Goal: Task Accomplishment & Management: Manage account settings

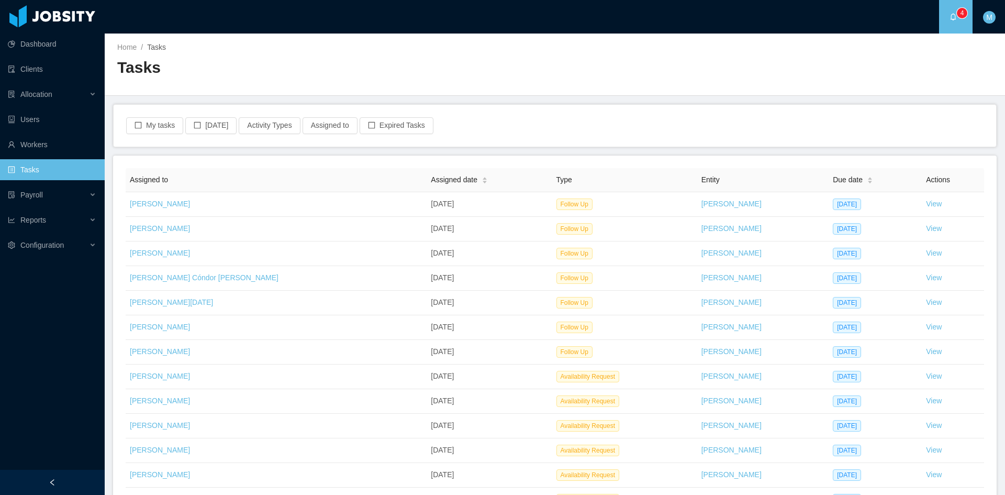
click at [152, 116] on div "My tasks [DATE] Activity Types Assigned to Expired Tasks" at bounding box center [555, 126] width 883 height 42
click at [156, 120] on button "My tasks" at bounding box center [154, 125] width 57 height 17
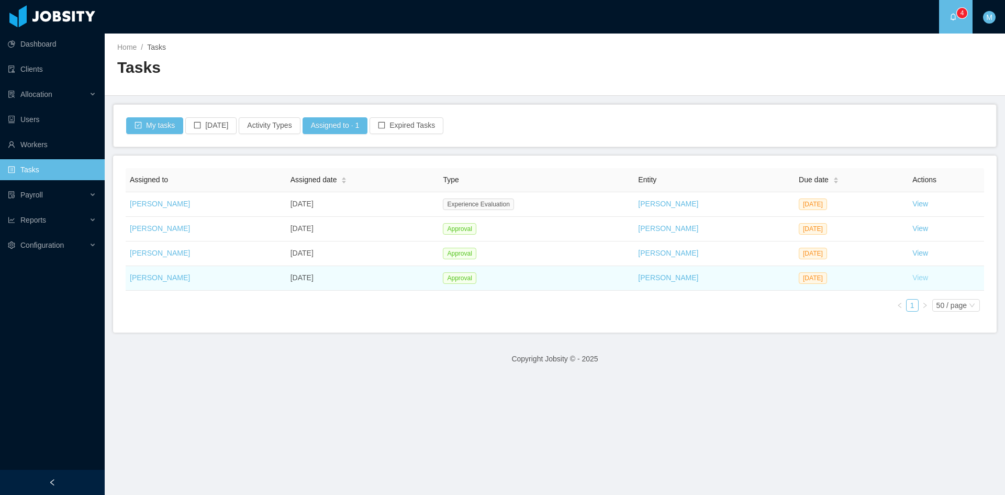
click at [916, 278] on link "View" at bounding box center [921, 277] width 16 height 8
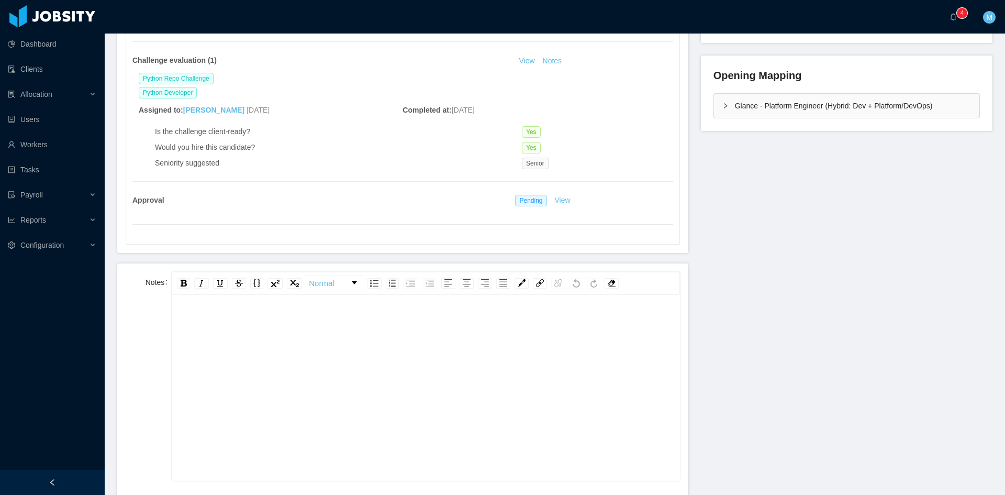
scroll to position [349, 0]
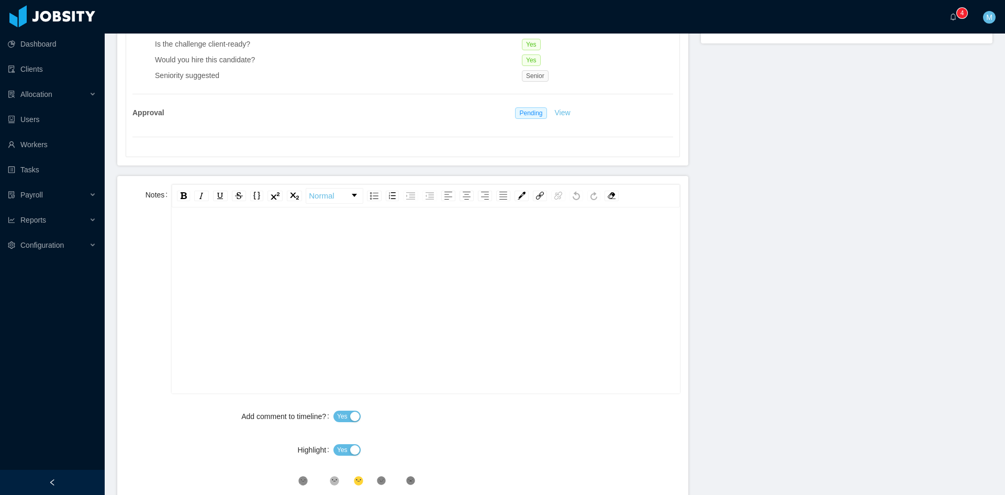
click at [386, 281] on div "rdw-editor" at bounding box center [426, 316] width 492 height 183
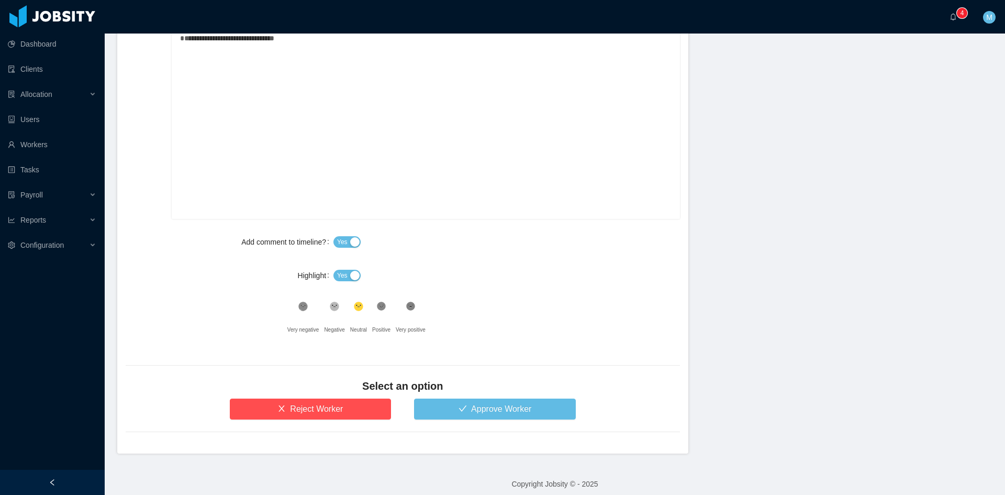
drag, startPoint x: 332, startPoint y: 268, endPoint x: 338, endPoint y: 274, distance: 8.5
click at [334, 270] on div "Yes" at bounding box center [507, 275] width 347 height 21
click at [339, 274] on span "Yes" at bounding box center [342, 275] width 10 height 10
click at [378, 304] on icon at bounding box center [381, 306] width 9 height 9
click at [442, 406] on button "Approve Worker" at bounding box center [495, 409] width 162 height 21
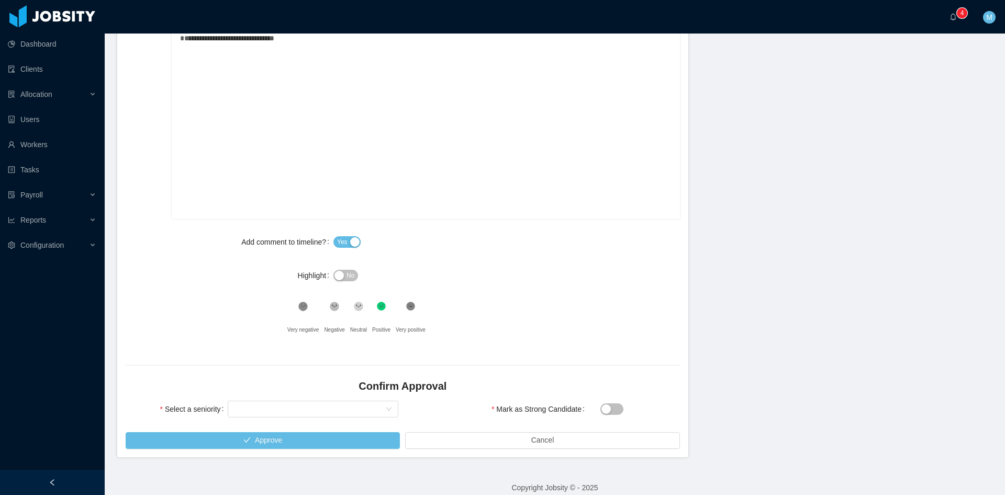
click at [320, 422] on div "Select a seniority Select seniority" at bounding box center [261, 416] width 281 height 34
click at [309, 404] on div "Select seniority" at bounding box center [309, 409] width 151 height 16
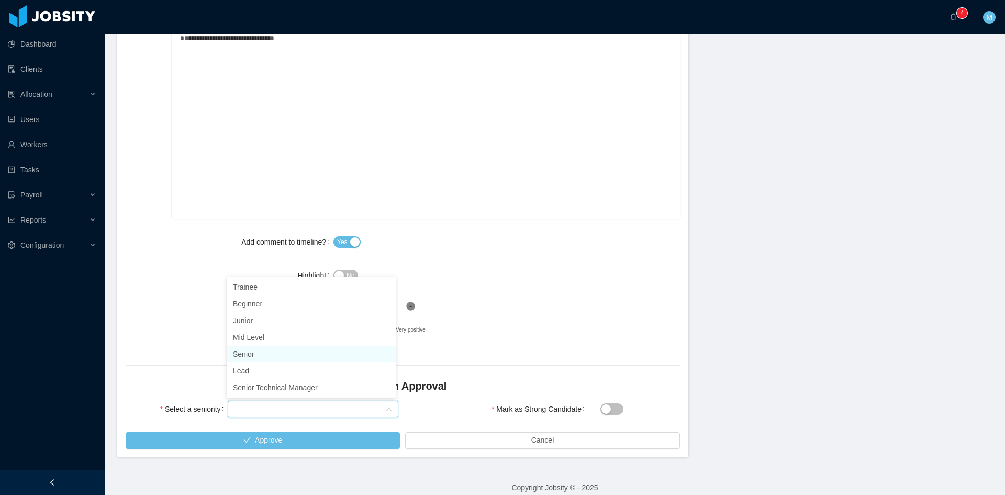
click at [278, 353] on li "Senior" at bounding box center [311, 354] width 169 height 17
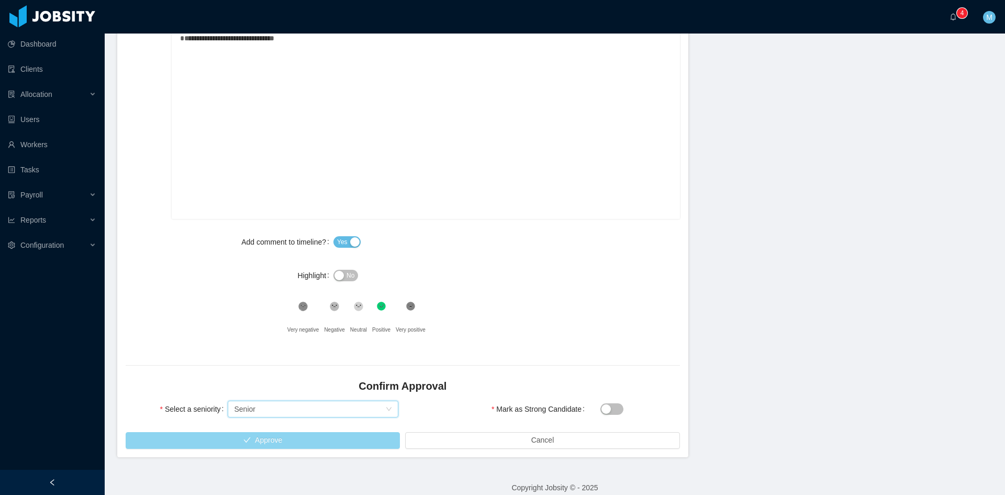
drag, startPoint x: 285, startPoint y: 428, endPoint x: 288, endPoint y: 438, distance: 9.9
click at [286, 428] on div "Select a seniority Select seniority Senior" at bounding box center [261, 416] width 281 height 34
click at [289, 439] on button "Approve" at bounding box center [263, 440] width 274 height 17
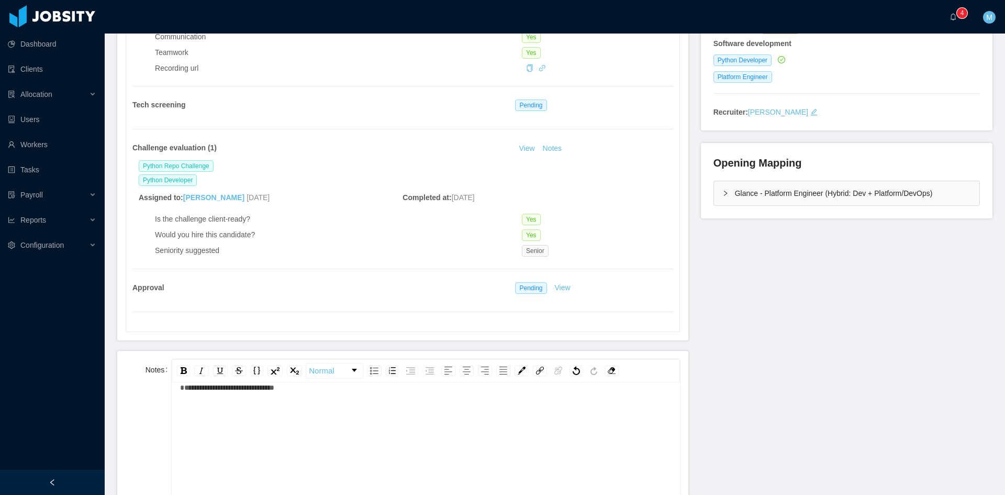
scroll to position [87, 0]
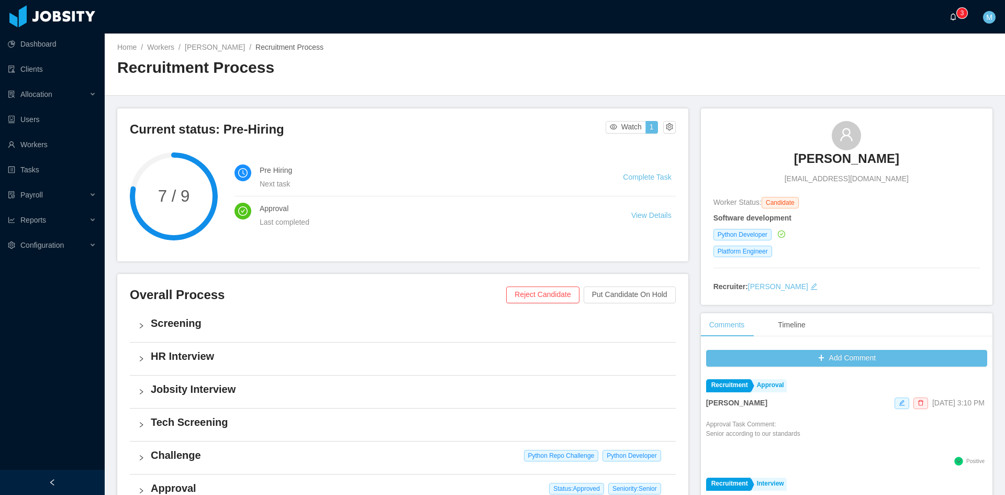
click at [955, 18] on icon "icon: bell" at bounding box center [953, 16] width 7 height 7
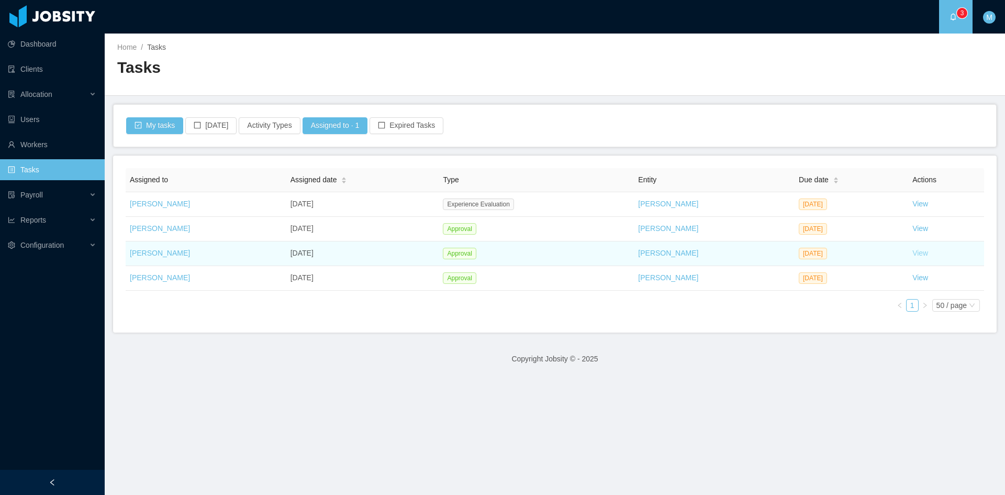
click at [913, 255] on link "View" at bounding box center [921, 253] width 16 height 8
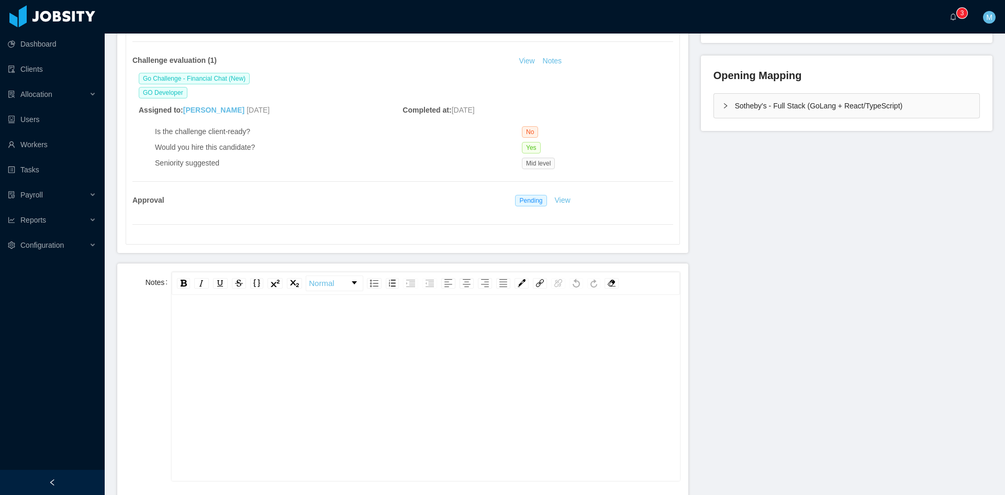
scroll to position [349, 0]
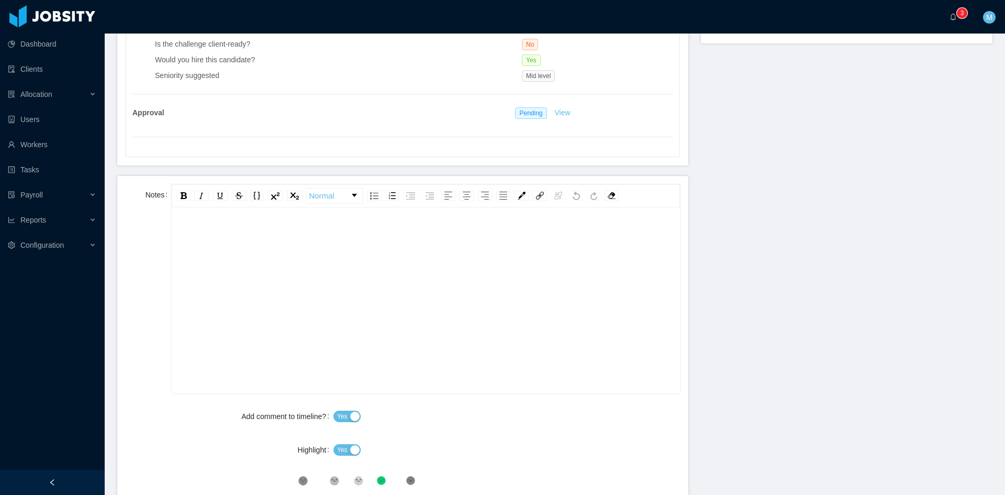
click at [233, 272] on div "rdw-editor" at bounding box center [426, 316] width 492 height 183
paste div "rdw-editor"
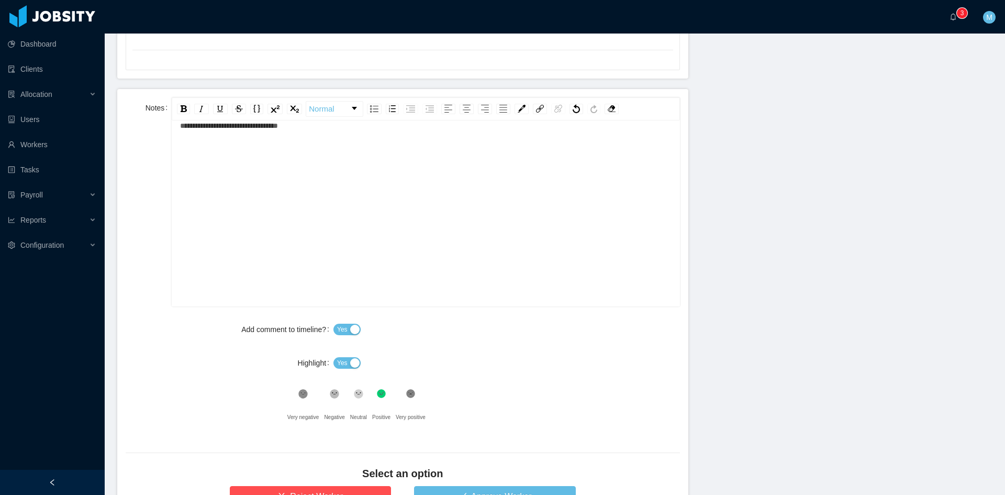
click at [345, 357] on button "Yes" at bounding box center [347, 363] width 27 height 12
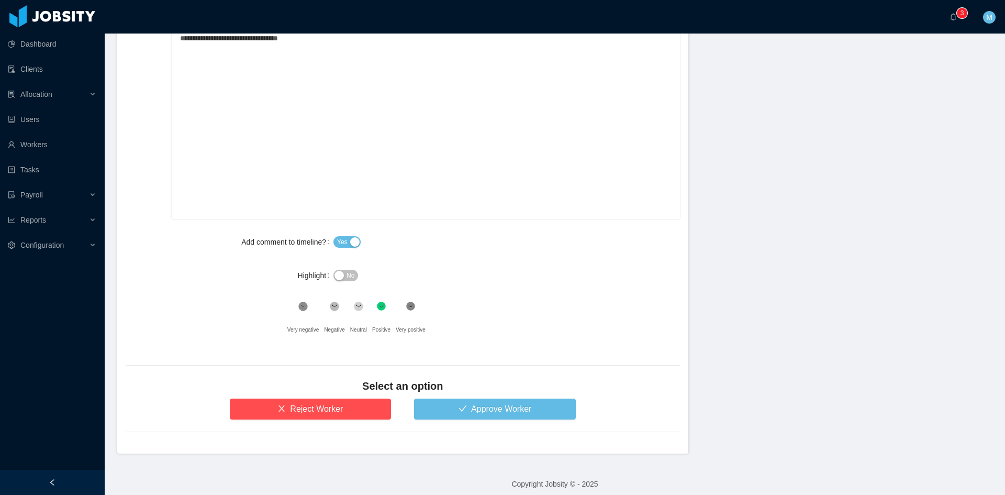
click at [361, 310] on icon ".st2{fill:#262626}" at bounding box center [358, 306] width 10 height 10
click at [459, 411] on button "Approve Worker" at bounding box center [495, 409] width 162 height 21
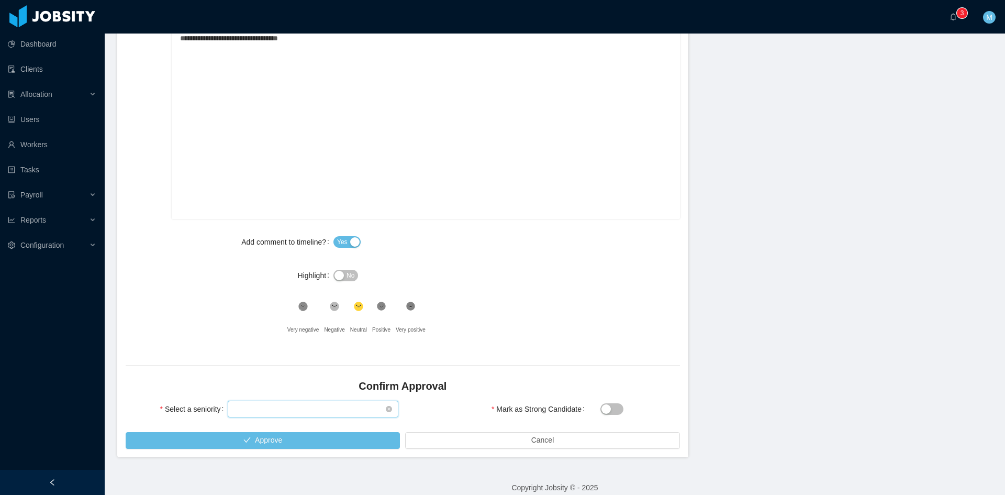
click at [344, 405] on div "Select seniority" at bounding box center [309, 409] width 151 height 16
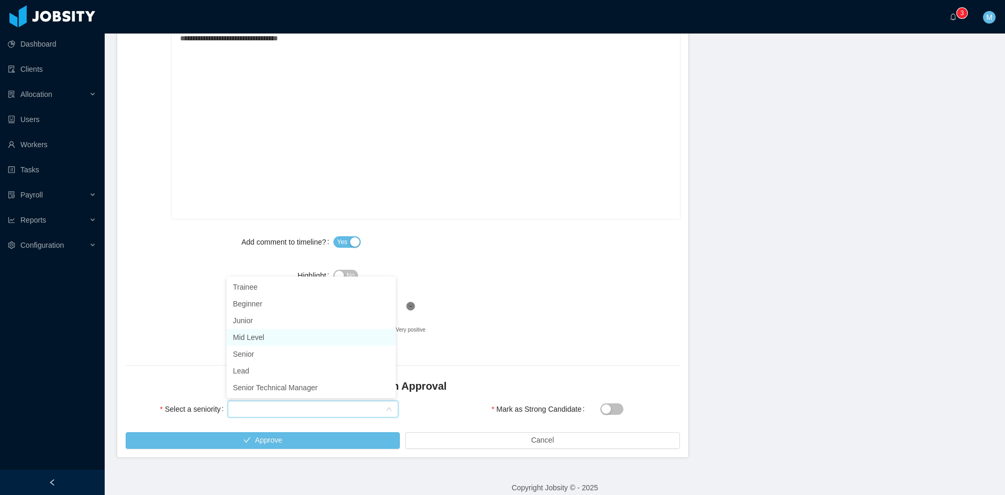
click at [270, 338] on li "Mid Level" at bounding box center [311, 337] width 169 height 17
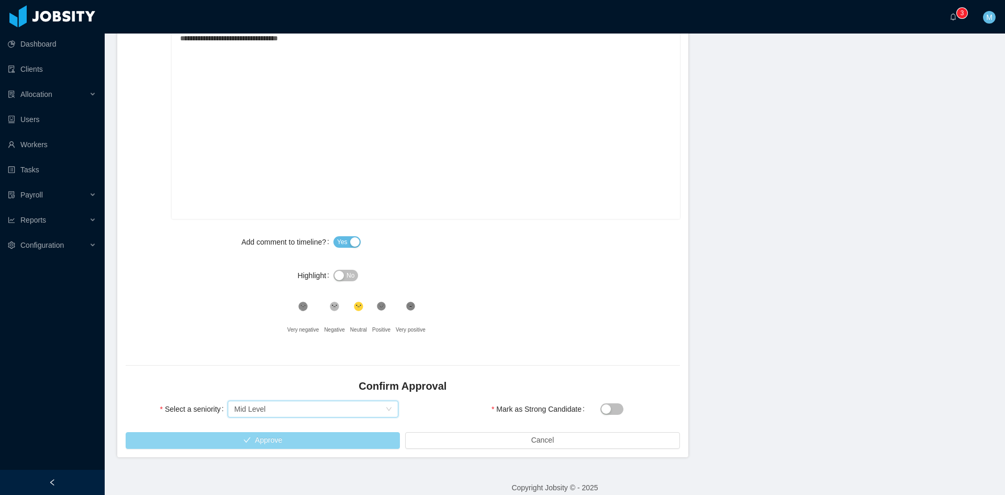
click at [254, 434] on button "Approve" at bounding box center [263, 440] width 274 height 17
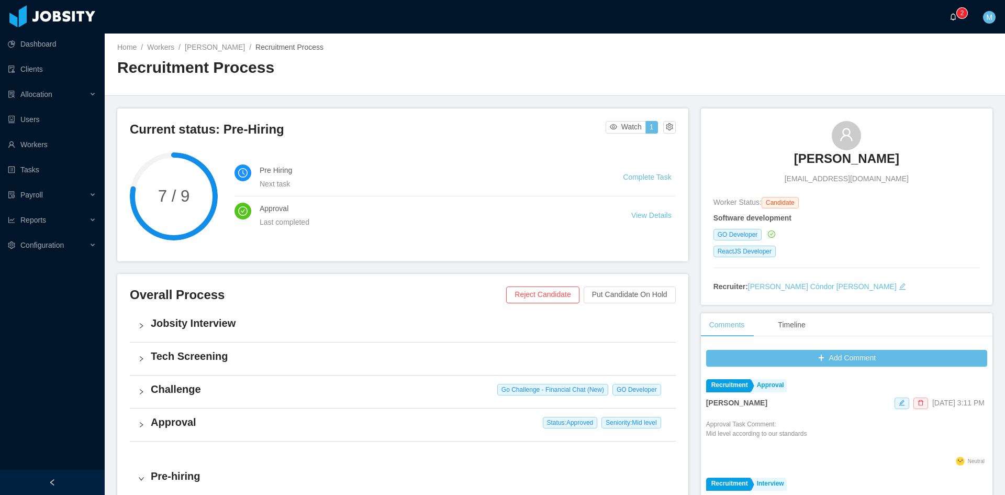
click at [964, 8] on p "2" at bounding box center [963, 13] width 4 height 10
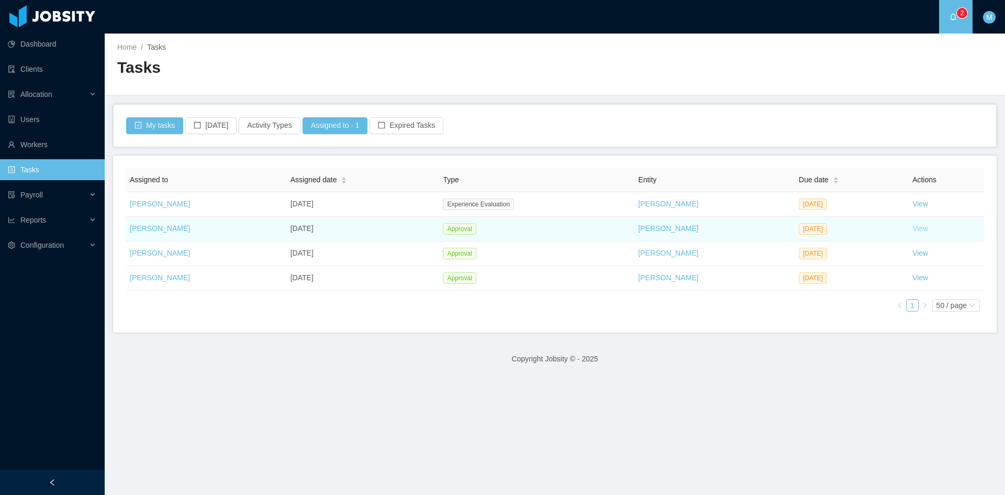
click at [913, 228] on link "View" at bounding box center [921, 228] width 16 height 8
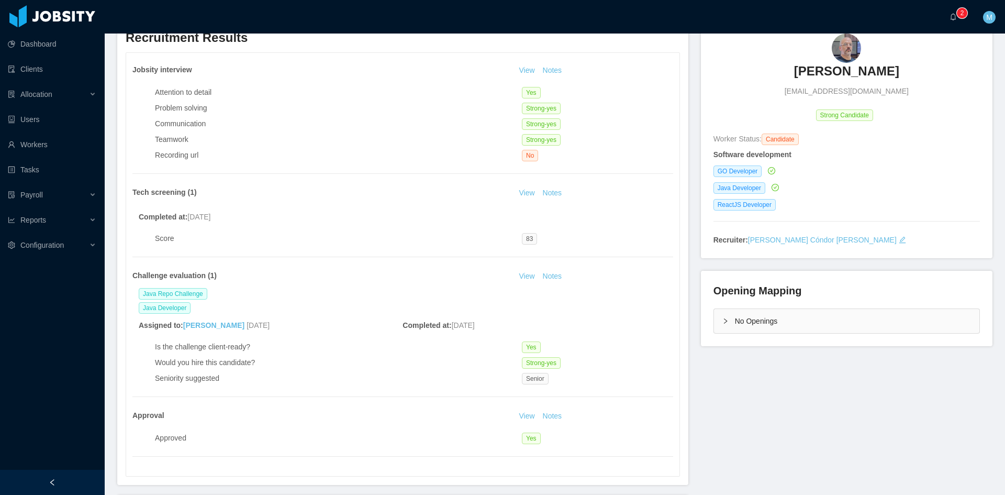
scroll to position [262, 0]
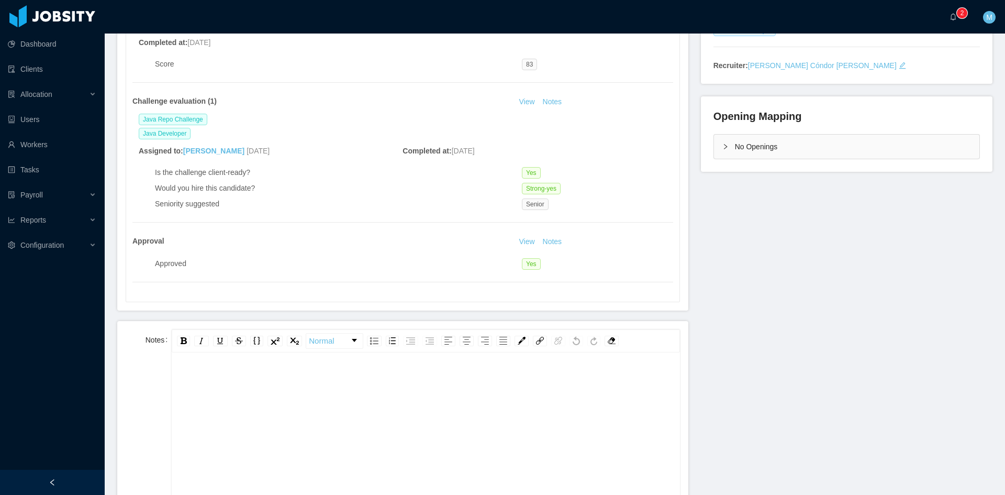
click at [346, 386] on div "rdw-editor" at bounding box center [426, 380] width 492 height 21
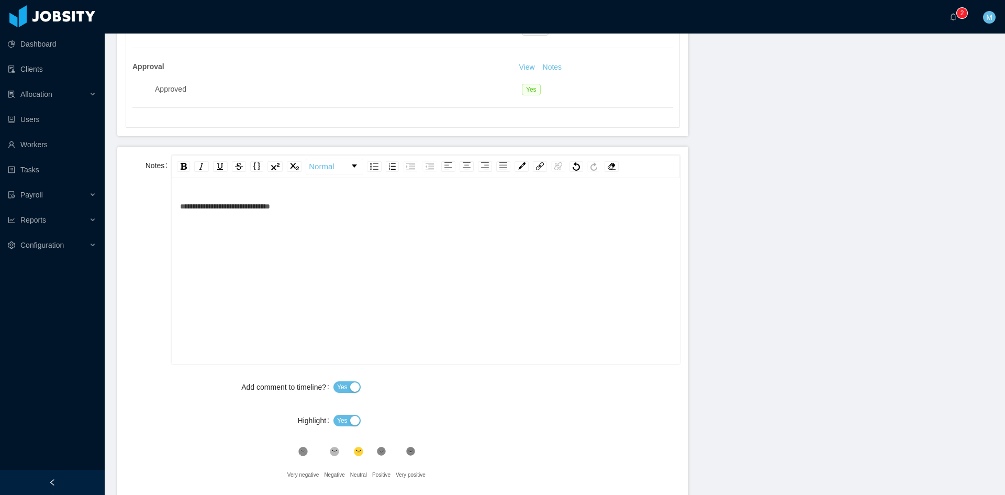
scroll to position [524, 0]
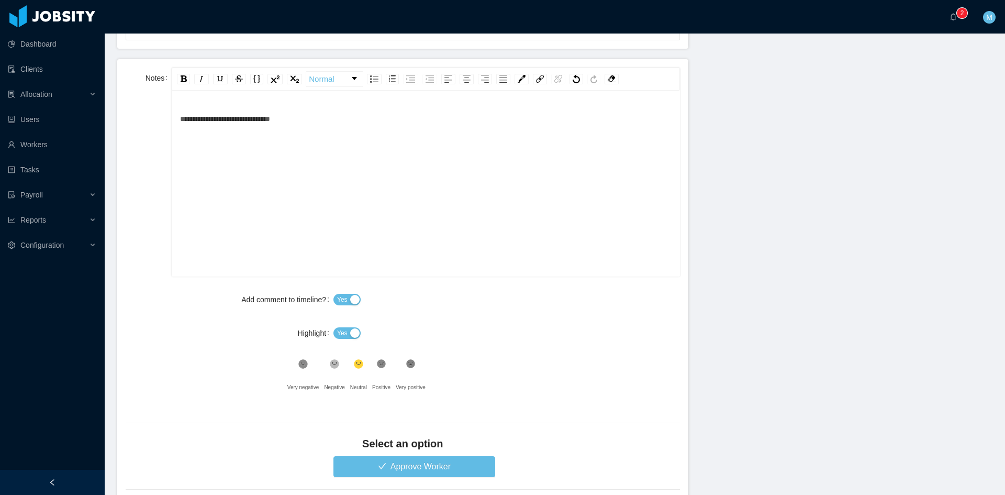
click at [356, 337] on span "Yes" at bounding box center [347, 333] width 27 height 8
click at [353, 334] on button "Yes" at bounding box center [347, 333] width 27 height 12
click at [419, 460] on button "Approve Worker" at bounding box center [415, 466] width 162 height 21
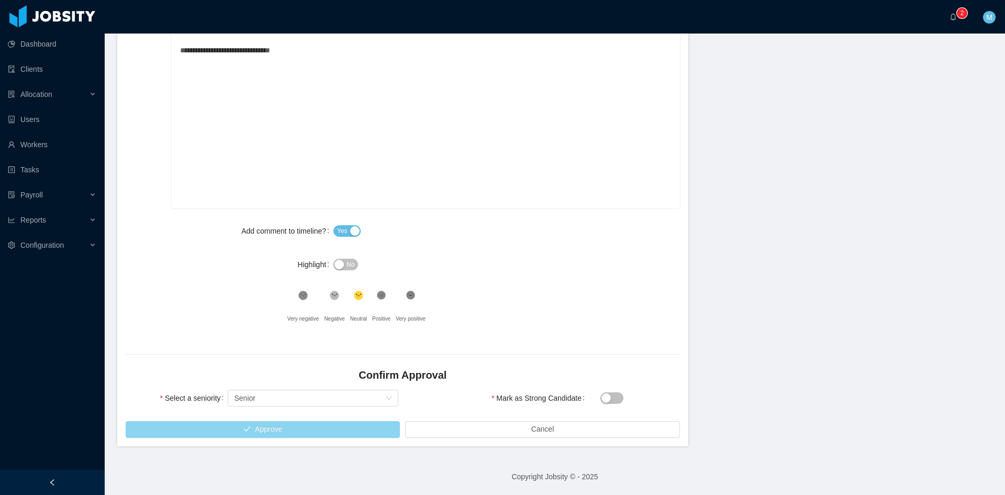
click at [218, 426] on button "Approve" at bounding box center [263, 429] width 274 height 17
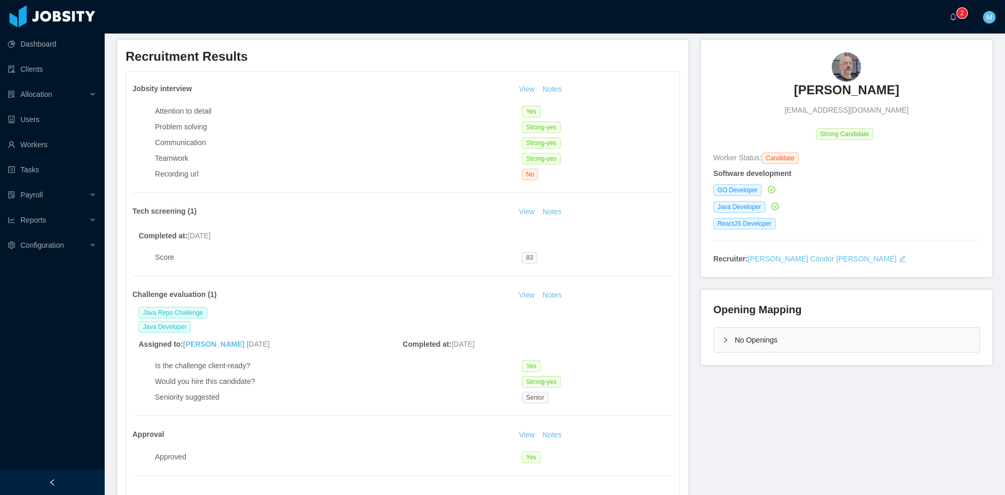
scroll to position [0, 0]
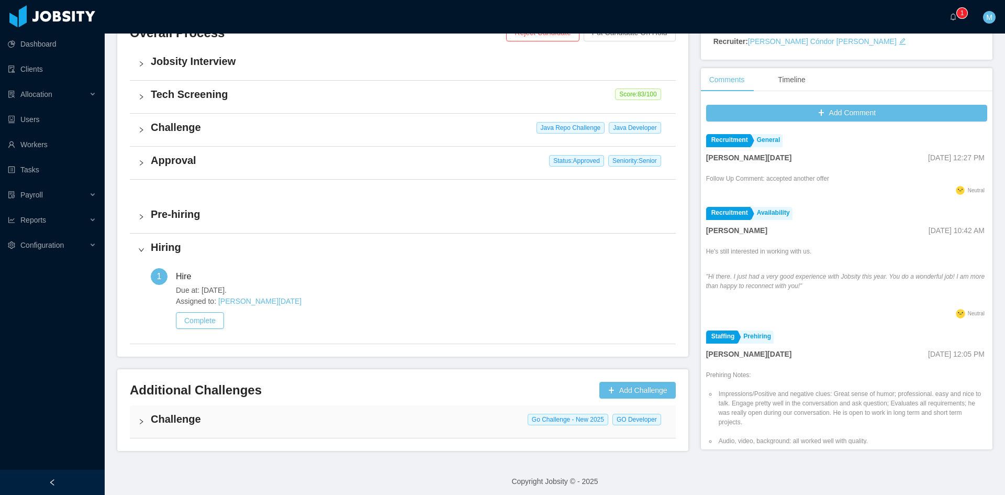
scroll to position [267, 0]
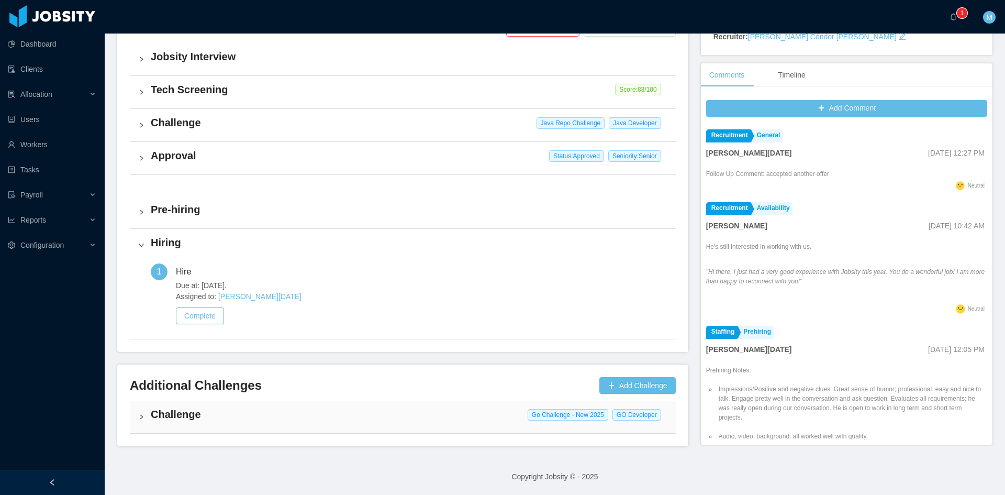
click at [143, 409] on div "Challenge Go Challenge - New 2025 GO Developer" at bounding box center [403, 417] width 546 height 32
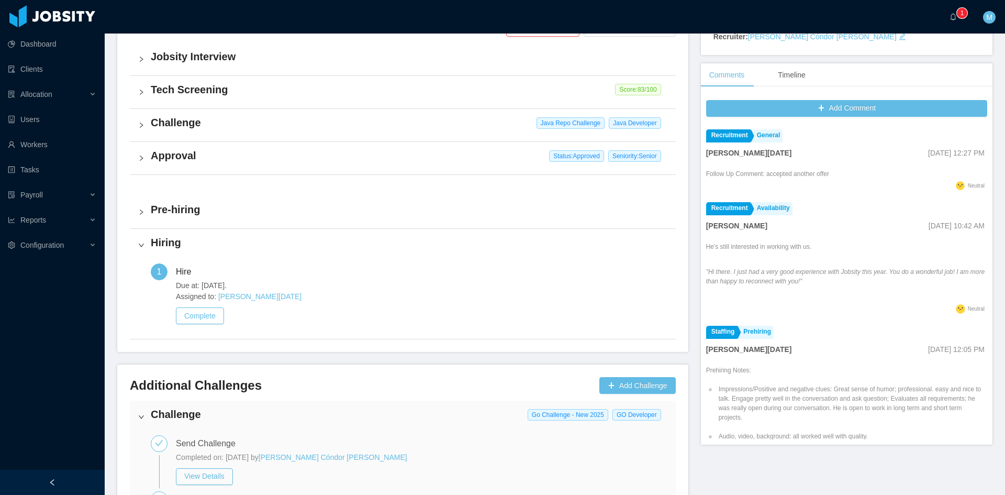
scroll to position [501, 0]
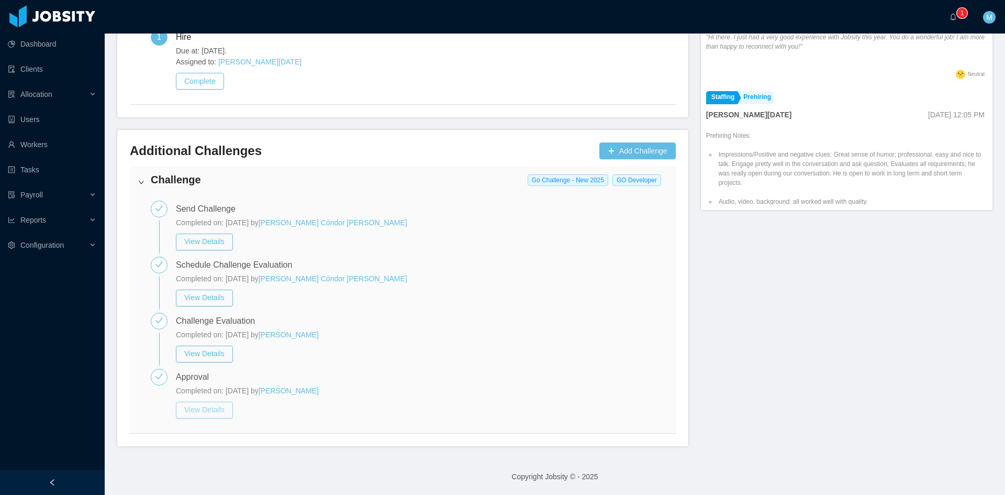
click at [194, 406] on button "View Details" at bounding box center [204, 410] width 57 height 17
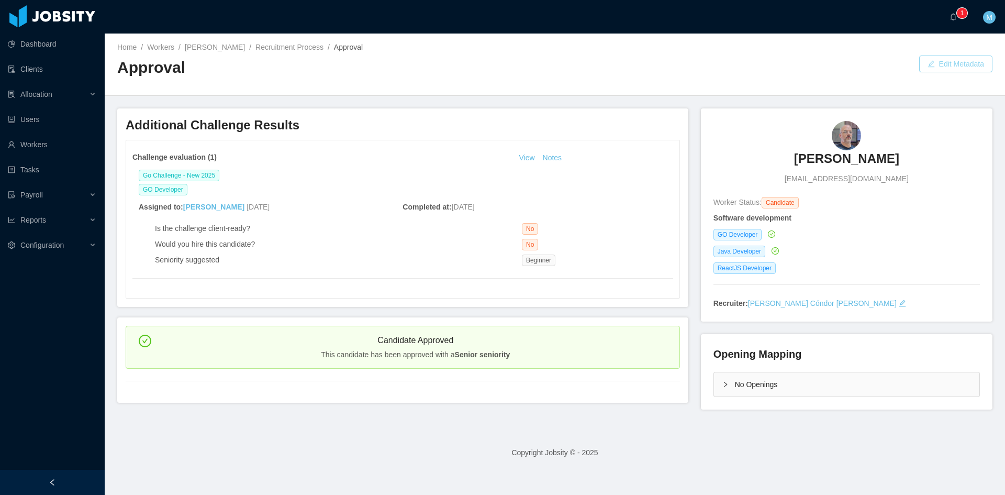
click at [956, 66] on button "Edit Metadata" at bounding box center [956, 64] width 73 height 17
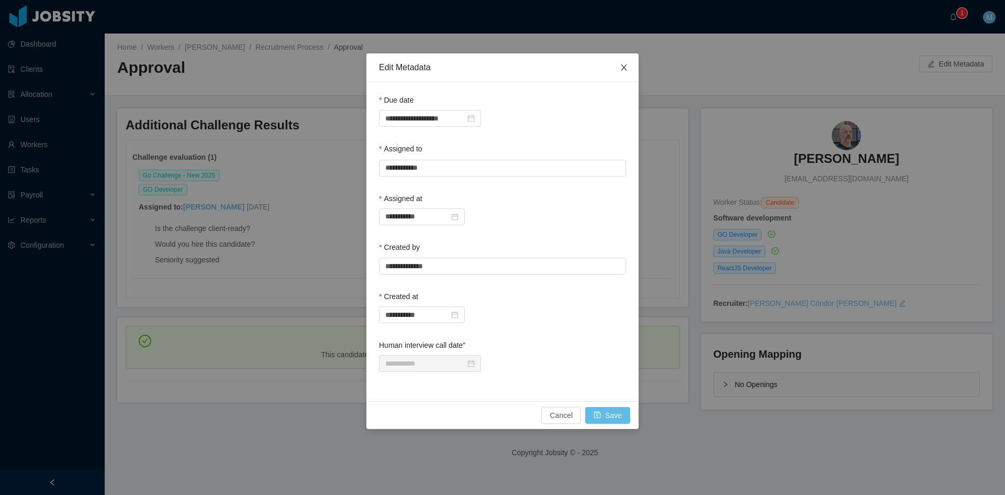
click at [627, 68] on icon "icon: close" at bounding box center [624, 67] width 8 height 8
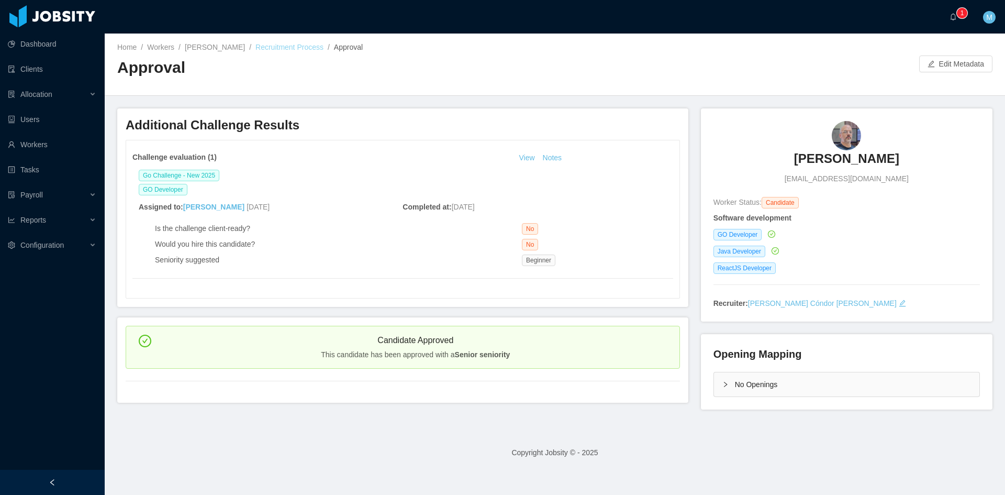
click at [301, 50] on link "Recruitment Process" at bounding box center [290, 47] width 68 height 8
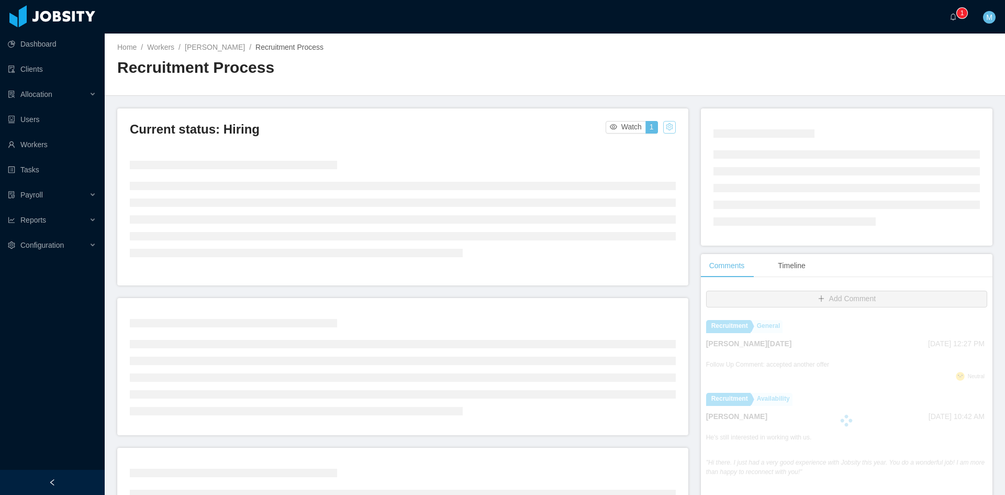
click at [665, 127] on button "button" at bounding box center [669, 127] width 13 height 13
click at [650, 162] on div "Change status" at bounding box center [641, 160] width 47 height 12
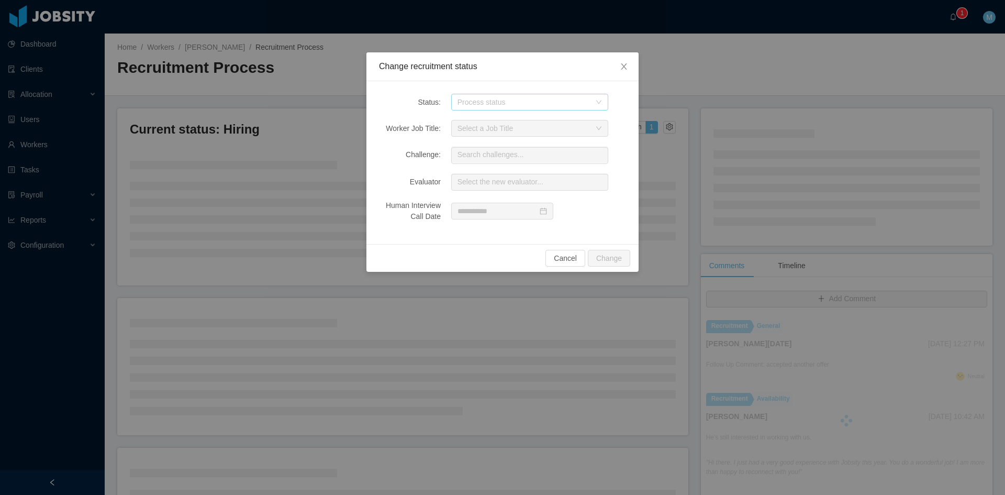
click at [489, 105] on div "Process status" at bounding box center [524, 102] width 133 height 10
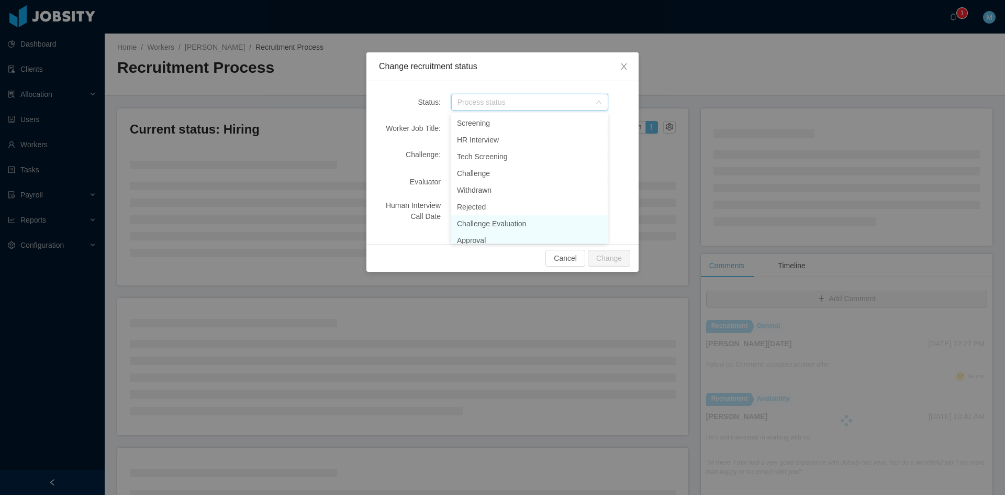
scroll to position [5, 0]
click at [481, 235] on li "Approval" at bounding box center [529, 235] width 157 height 17
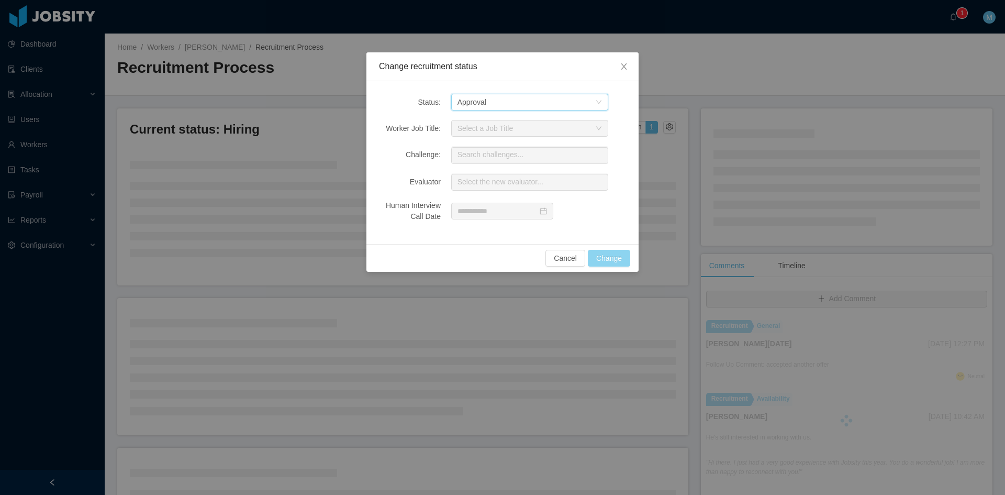
click at [622, 257] on button "Change" at bounding box center [609, 258] width 42 height 17
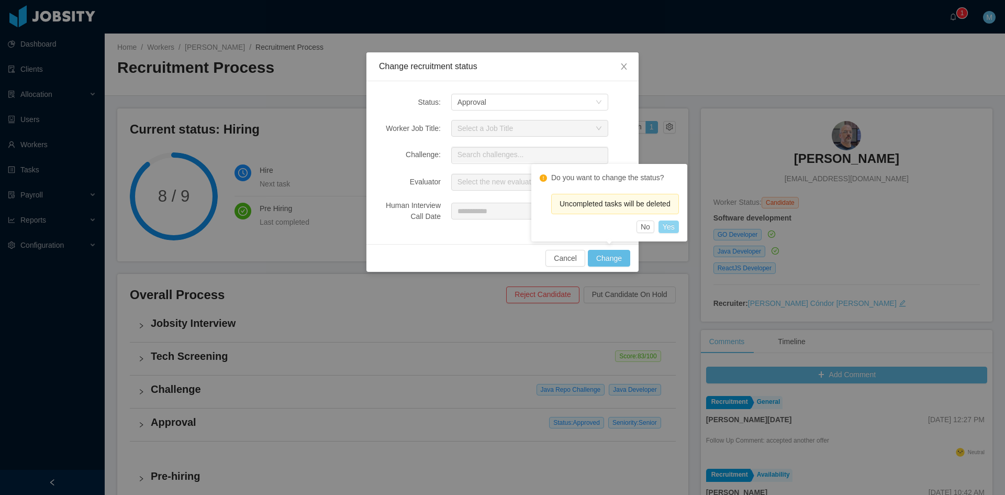
click at [669, 227] on button "Yes" at bounding box center [669, 226] width 20 height 13
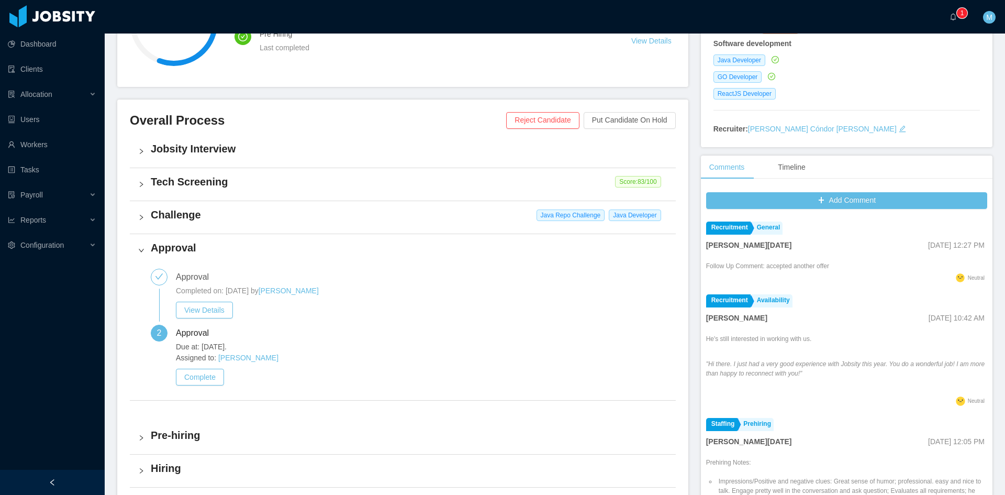
scroll to position [262, 0]
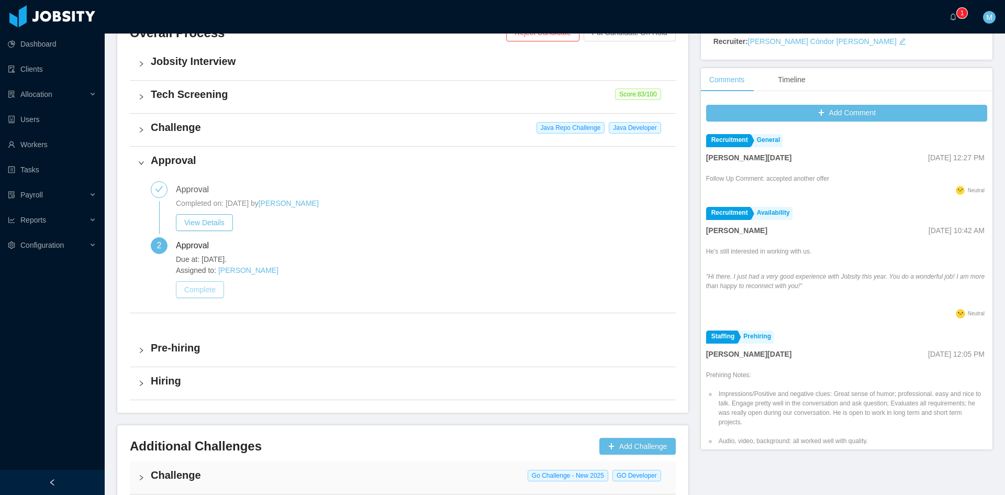
click at [207, 287] on button "Complete" at bounding box center [200, 289] width 48 height 17
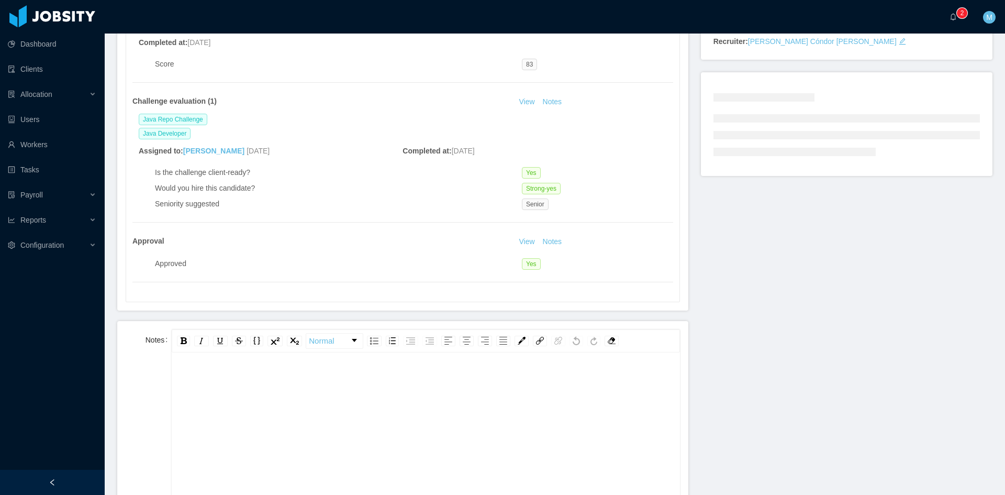
scroll to position [23, 0]
click at [302, 379] on div "rdw-editor" at bounding box center [426, 438] width 492 height 183
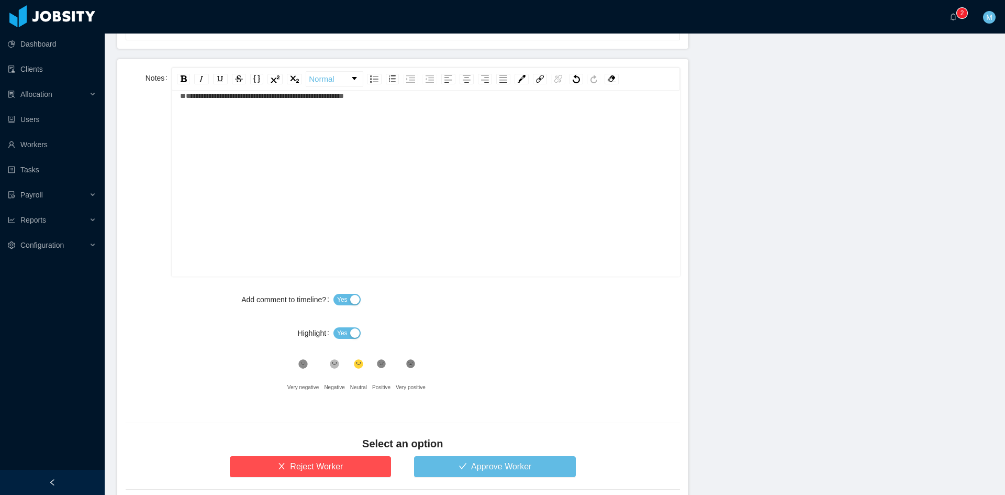
scroll to position [589, 0]
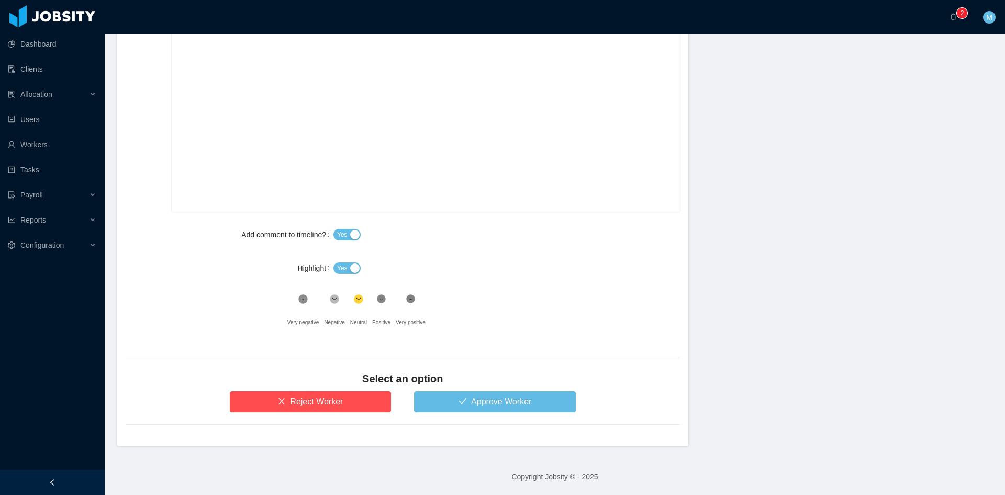
click at [344, 265] on span "Yes" at bounding box center [342, 268] width 10 height 10
click at [335, 401] on button "Reject Worker" at bounding box center [311, 401] width 162 height 21
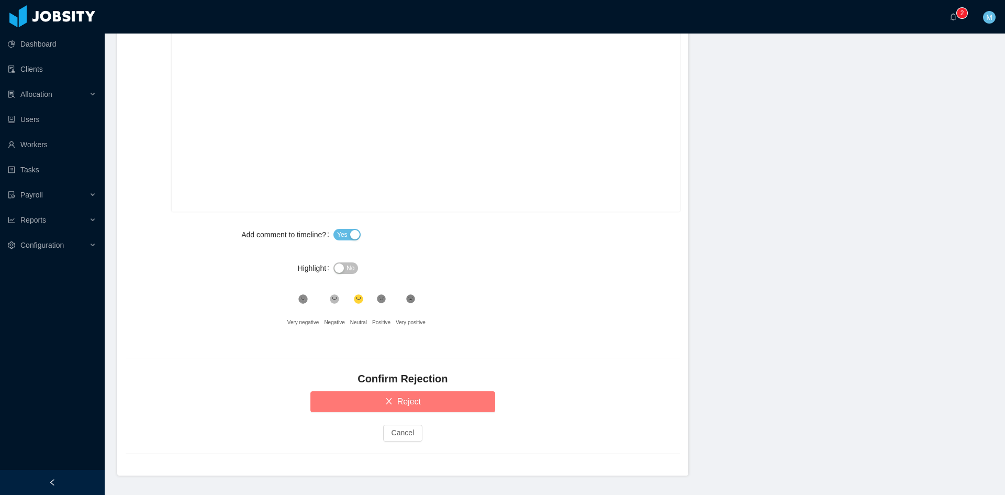
click at [339, 404] on button "Reject" at bounding box center [403, 401] width 185 height 21
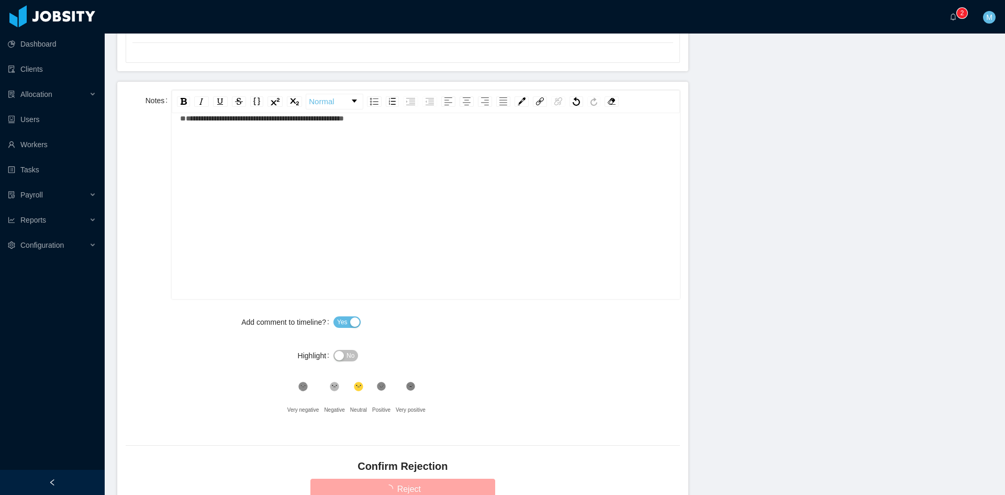
scroll to position [414, 0]
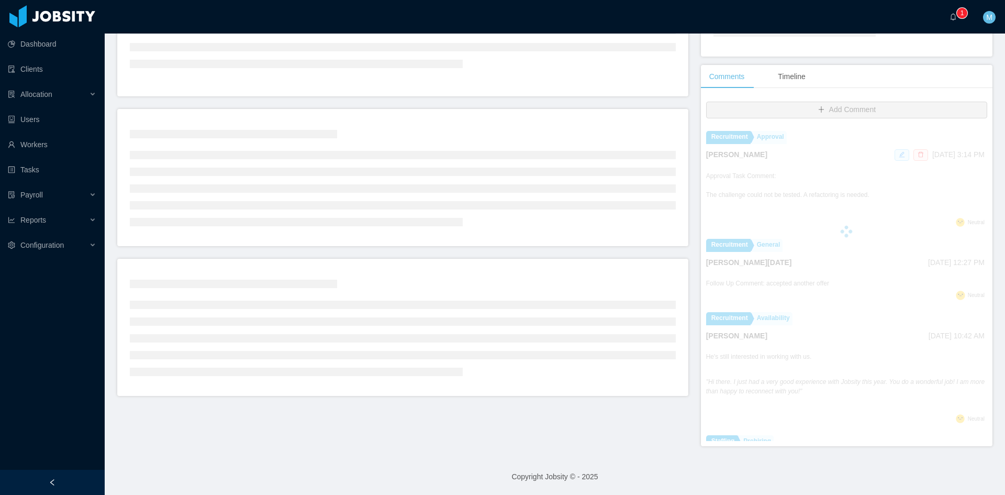
scroll to position [265, 0]
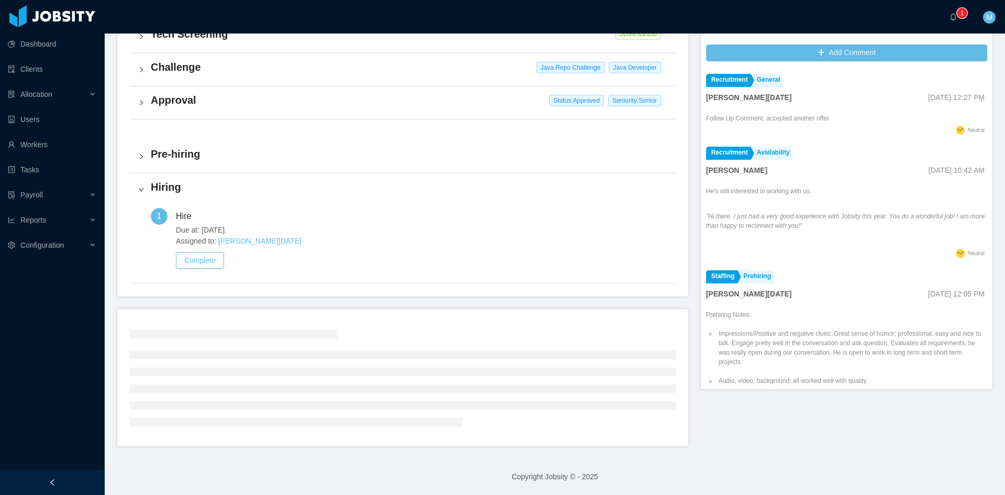
scroll to position [267, 0]
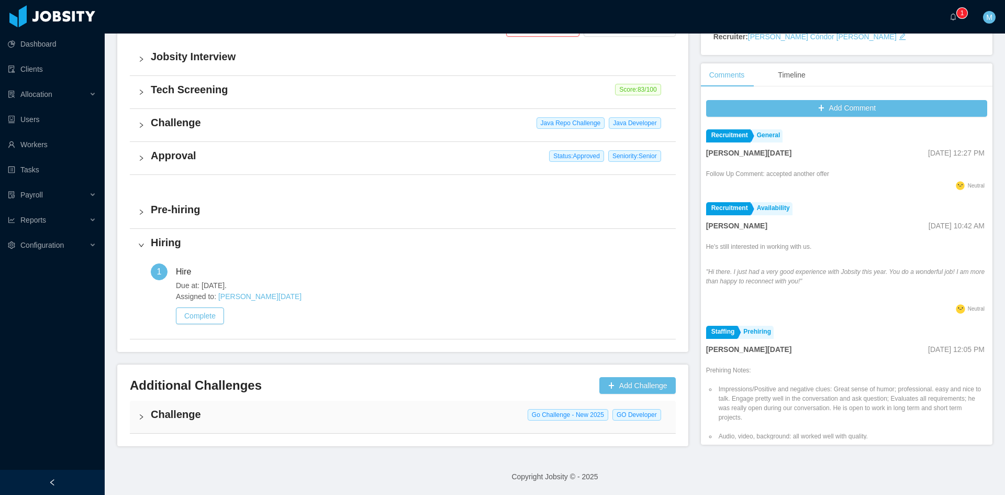
click at [137, 414] on div "Challenge Go Challenge - New 2025 GO Developer" at bounding box center [403, 417] width 546 height 32
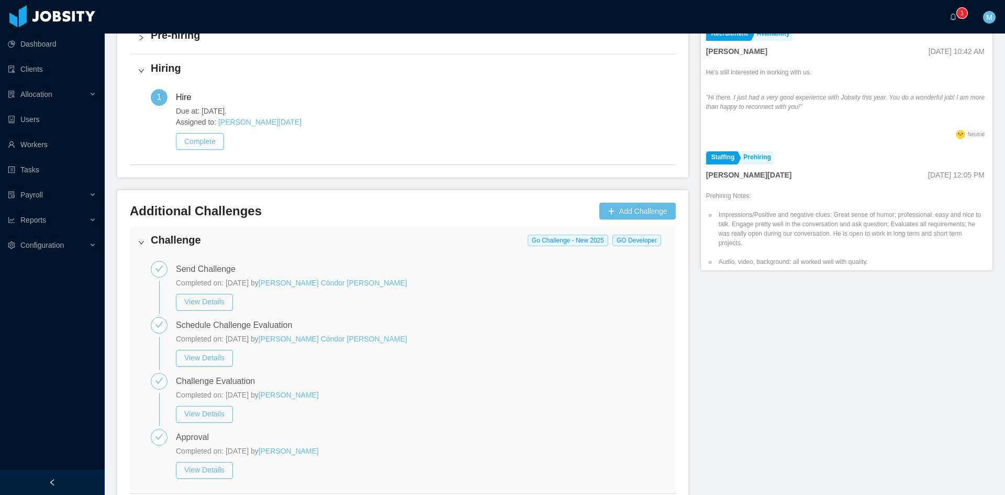
scroll to position [501, 0]
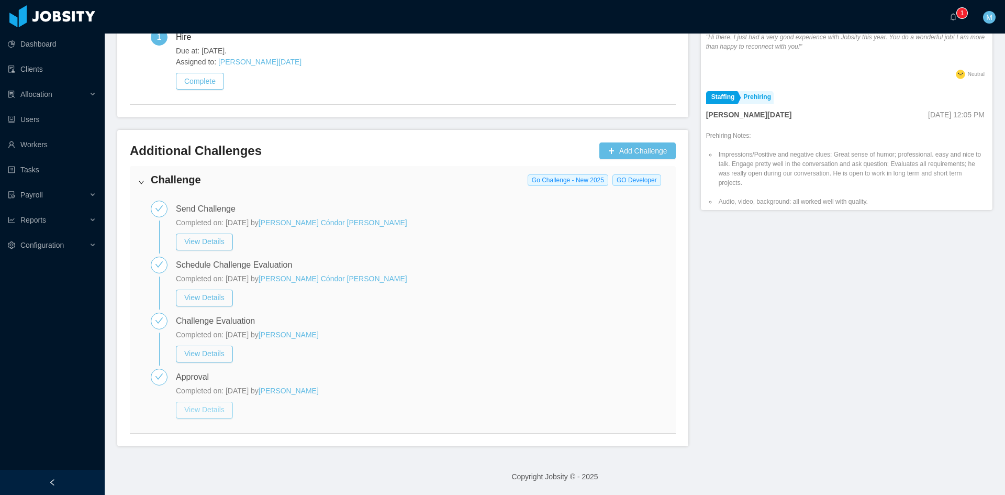
click at [207, 405] on button "View Details" at bounding box center [204, 410] width 57 height 17
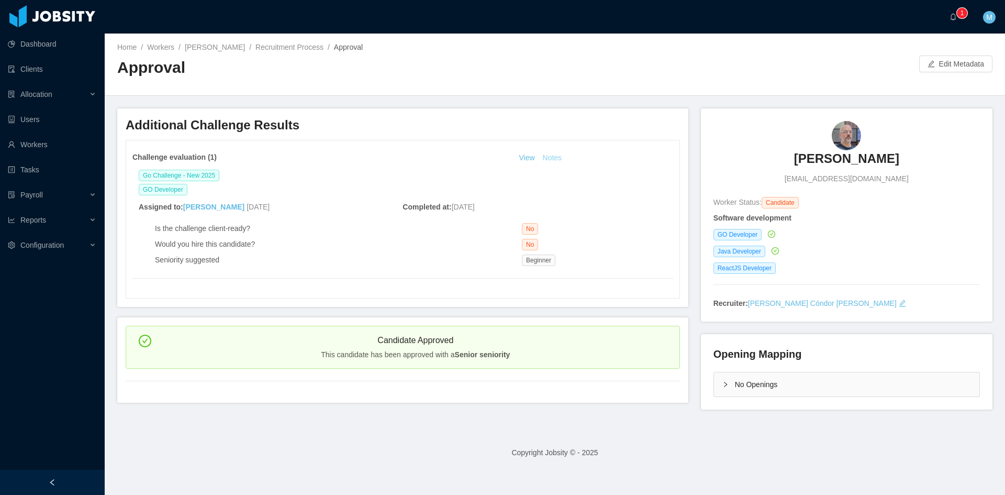
click at [554, 154] on button "Notes" at bounding box center [553, 158] width 28 height 13
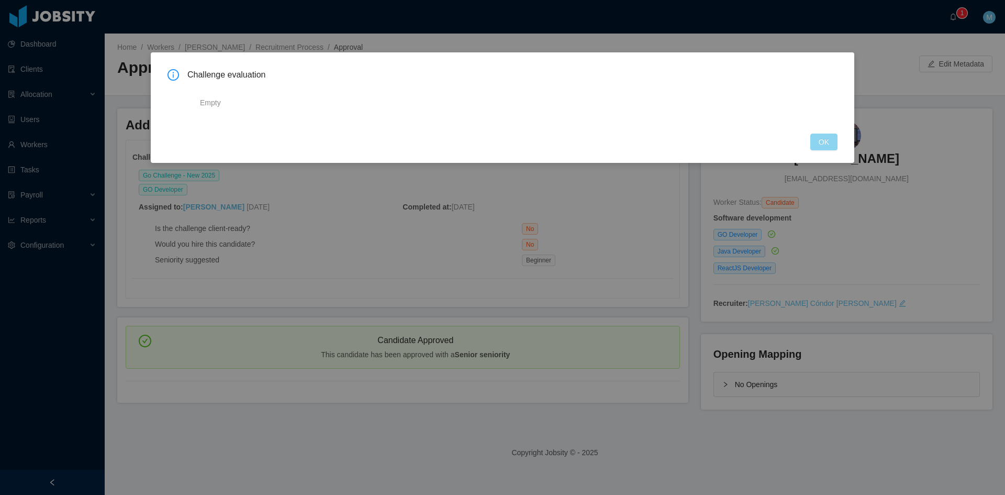
click at [821, 142] on button "OK" at bounding box center [824, 142] width 27 height 17
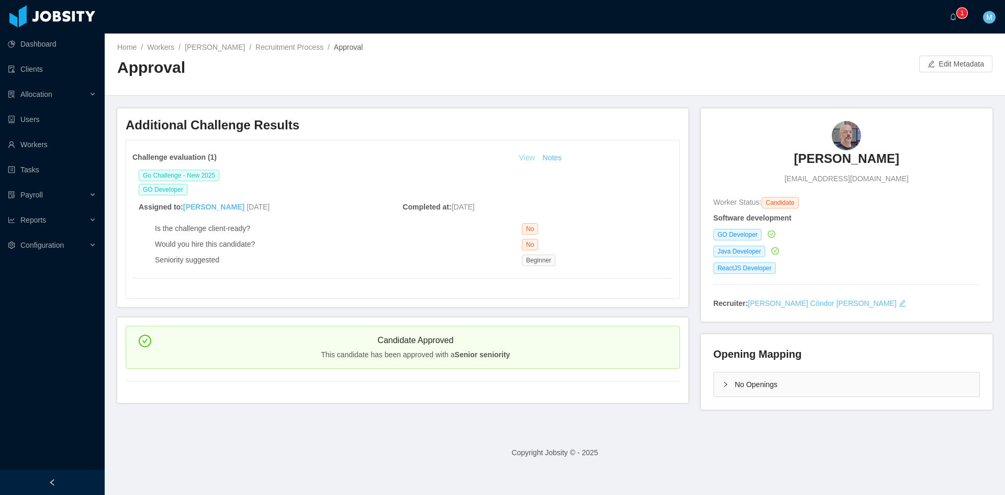
click at [524, 156] on link "View" at bounding box center [526, 157] width 23 height 8
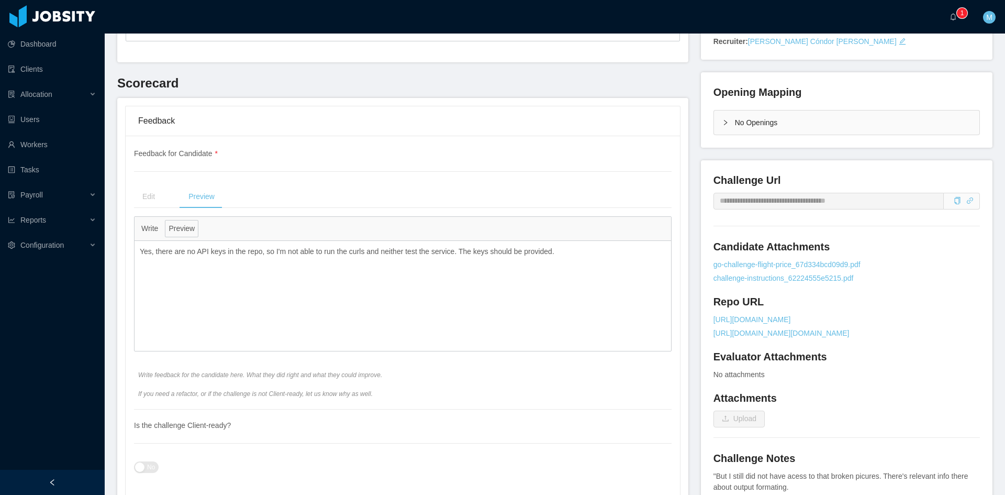
scroll to position [349, 0]
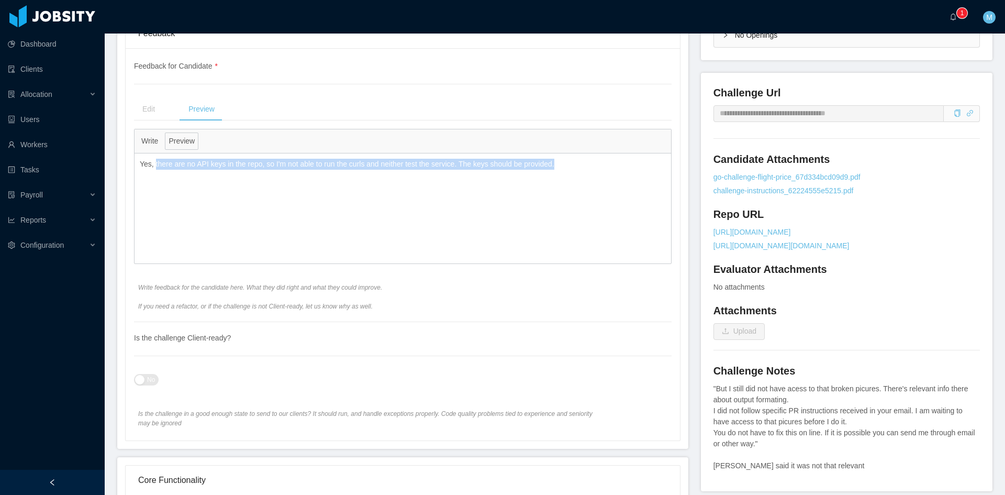
drag, startPoint x: 572, startPoint y: 165, endPoint x: 153, endPoint y: 176, distance: 419.1
click at [153, 176] on div "Yes, there are no API keys in the repo, so I'm not able to run the curls and ne…" at bounding box center [403, 208] width 537 height 110
copy p "there are no API keys in the repo, so I'm not able to run the curls and neither…"
click at [495, 239] on div "Yes, there are no API keys in the repo, so I'm not able to run the curls and ne…" at bounding box center [403, 208] width 537 height 110
